Goal: Use online tool/utility: Utilize a website feature to perform a specific function

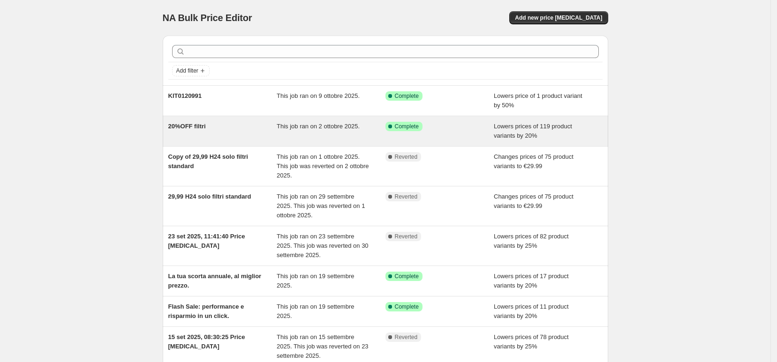
click at [446, 130] on div "Success Complete Complete" at bounding box center [432, 126] width 95 height 9
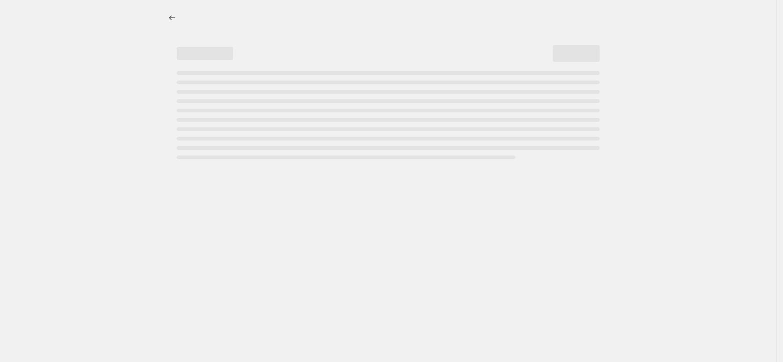
select select "percentage"
select select "collection"
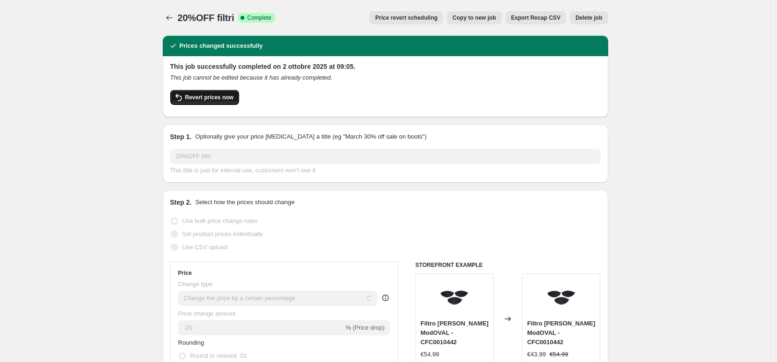
click at [221, 95] on span "Revert prices now" at bounding box center [209, 97] width 48 height 7
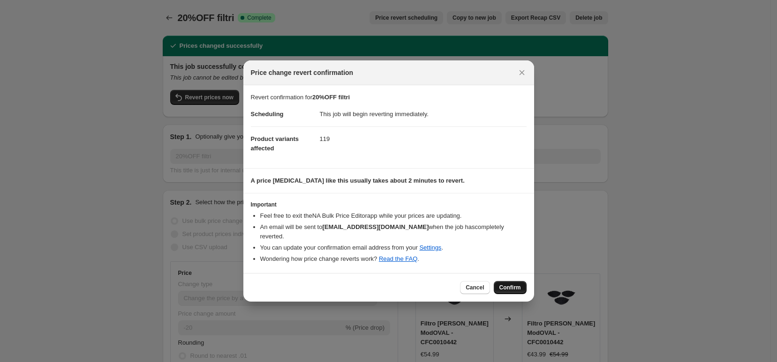
click at [510, 281] on button "Confirm" at bounding box center [510, 287] width 33 height 13
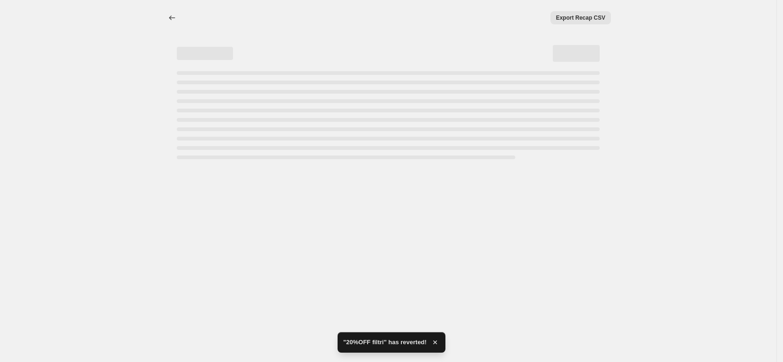
select select "percentage"
select select "collection"
